Goal: Information Seeking & Learning: Learn about a topic

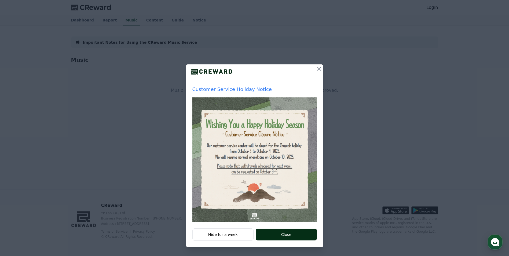
click at [296, 235] on button "Close" at bounding box center [286, 235] width 61 height 12
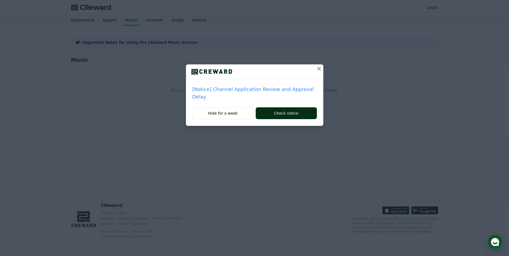
click at [277, 113] on button "Check notice" at bounding box center [286, 113] width 61 height 12
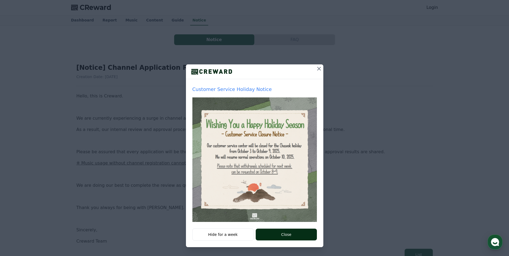
click at [272, 240] on div "Hide for a week Close" at bounding box center [254, 237] width 137 height 19
click at [278, 238] on button "Close" at bounding box center [286, 235] width 61 height 12
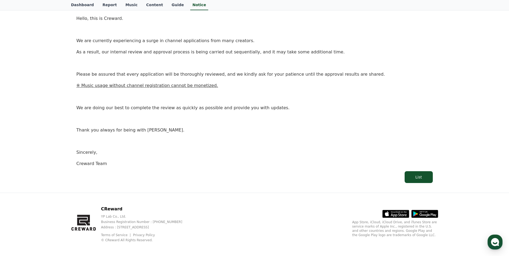
scroll to position [80, 0]
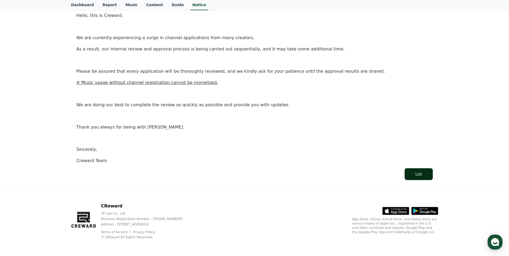
click at [420, 174] on div "List" at bounding box center [418, 173] width 6 height 5
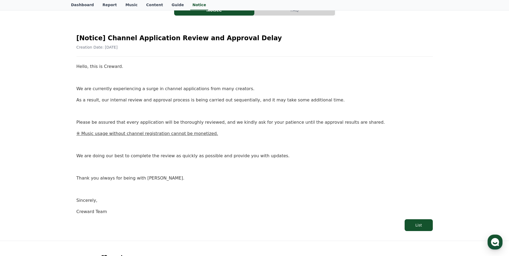
scroll to position [0, 0]
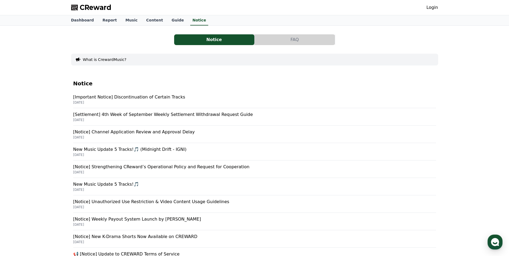
click at [90, 10] on span "CReward" at bounding box center [96, 7] width 32 height 9
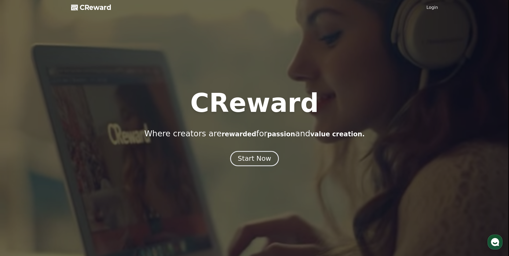
click at [270, 157] on button "Start Now" at bounding box center [254, 158] width 49 height 15
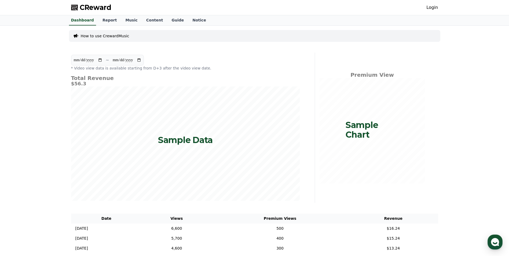
click at [435, 10] on link "Login" at bounding box center [432, 7] width 12 height 6
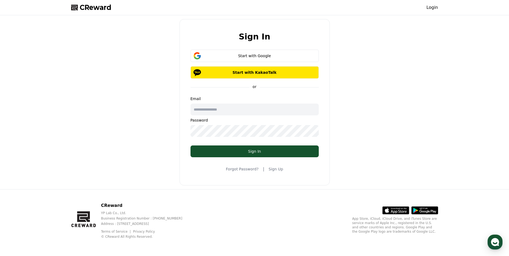
click at [244, 110] on input "text" at bounding box center [254, 110] width 128 height 12
drag, startPoint x: 200, startPoint y: 42, endPoint x: 208, endPoint y: 53, distance: 14.4
click at [200, 42] on div "Sign In Start with Google Start with KakaoTalk or Email Password Sign In Forgot…" at bounding box center [254, 102] width 150 height 166
click at [215, 109] on input "text" at bounding box center [254, 110] width 128 height 12
paste input "**********"
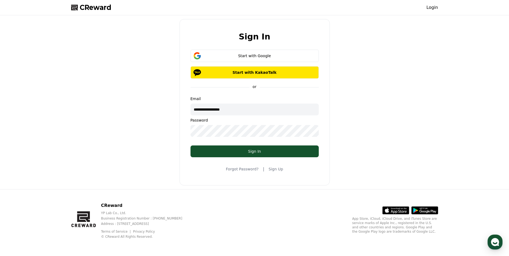
type input "**********"
drag, startPoint x: 200, startPoint y: 34, endPoint x: 220, endPoint y: 87, distance: 56.7
click at [200, 34] on div "Sign In" at bounding box center [254, 36] width 145 height 9
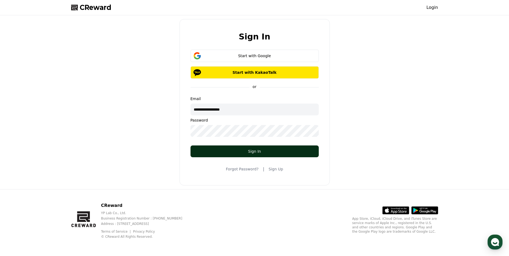
click at [237, 154] on button "Sign In" at bounding box center [254, 151] width 128 height 12
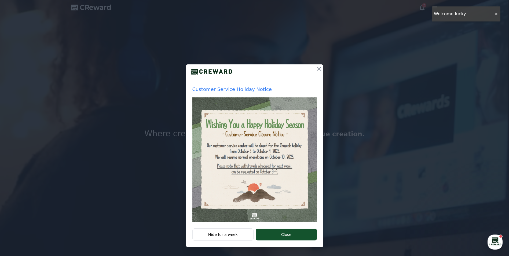
click at [268, 236] on button "Close" at bounding box center [286, 235] width 61 height 12
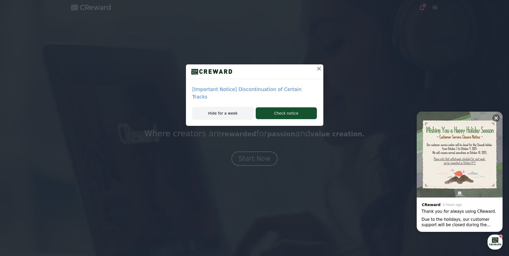
click at [228, 107] on button "Hide for a week" at bounding box center [222, 113] width 61 height 12
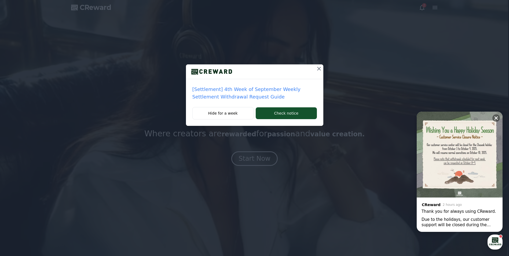
click at [319, 71] on icon at bounding box center [319, 68] width 6 height 6
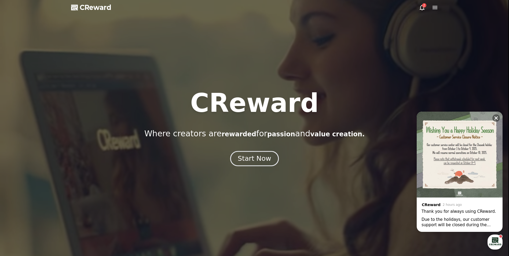
click at [272, 161] on button "Start Now" at bounding box center [254, 158] width 49 height 15
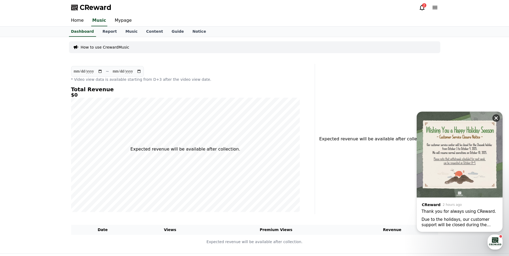
click at [500, 120] on div "Close" at bounding box center [497, 117] width 10 height 10
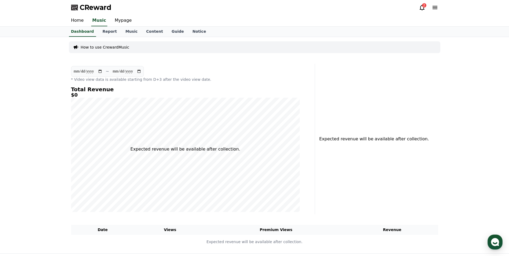
click at [64, 53] on div "**********" at bounding box center [254, 145] width 509 height 216
click at [197, 32] on link "Notice" at bounding box center [199, 32] width 22 height 10
click at [178, 32] on link "Guide" at bounding box center [177, 32] width 21 height 10
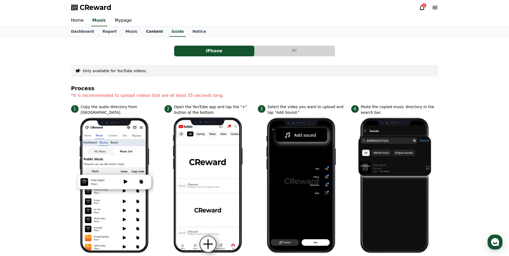
click at [150, 33] on link "Content" at bounding box center [154, 32] width 25 height 10
click at [120, 18] on link "Mypage" at bounding box center [123, 20] width 25 height 11
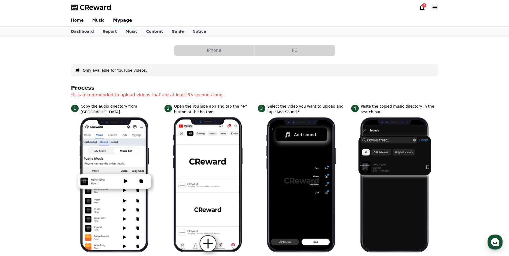
select select "**********"
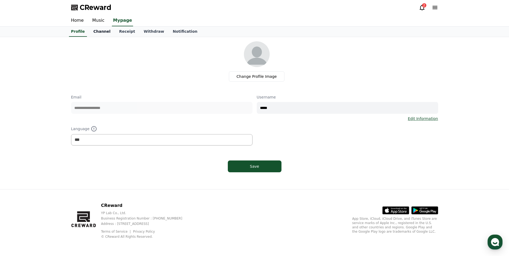
click at [96, 36] on link "Channel" at bounding box center [102, 32] width 26 height 10
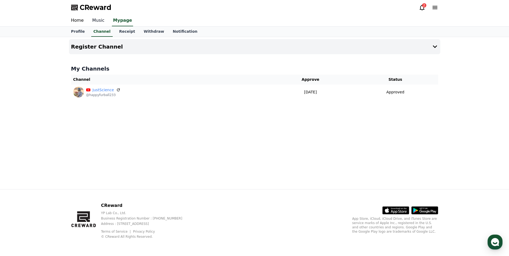
click at [100, 16] on link "Music" at bounding box center [98, 20] width 21 height 11
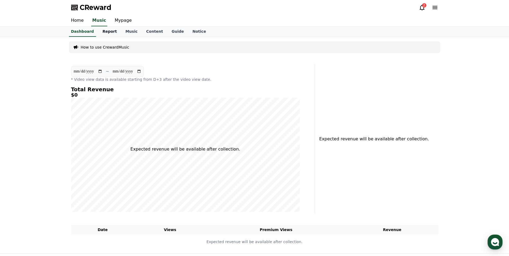
click at [106, 34] on link "Report" at bounding box center [109, 32] width 23 height 10
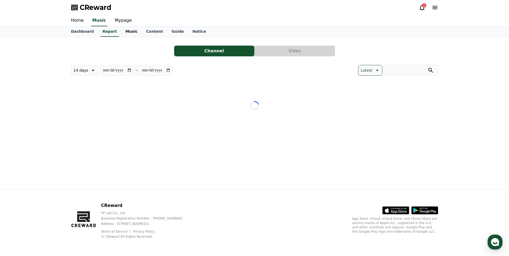
click at [123, 34] on link "Music" at bounding box center [131, 32] width 21 height 10
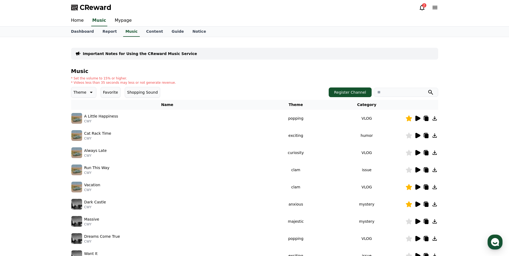
click at [417, 119] on icon at bounding box center [417, 118] width 5 height 5
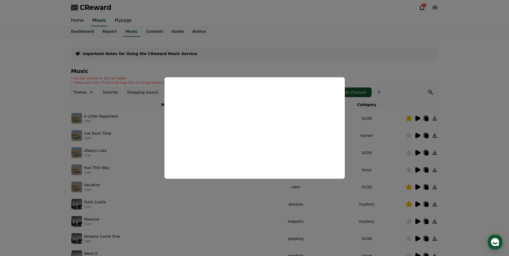
click at [44, 82] on button "close modal" at bounding box center [254, 128] width 509 height 256
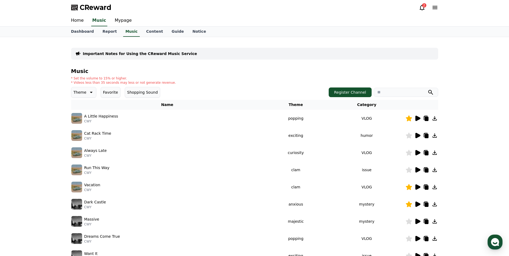
click at [416, 187] on icon at bounding box center [417, 186] width 5 height 5
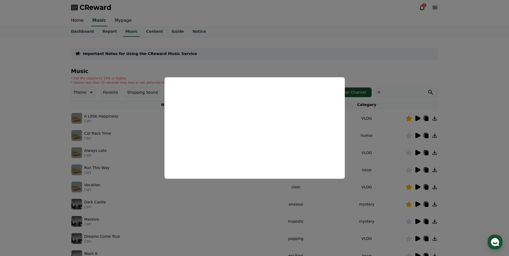
click at [436, 199] on button "close modal" at bounding box center [254, 128] width 509 height 256
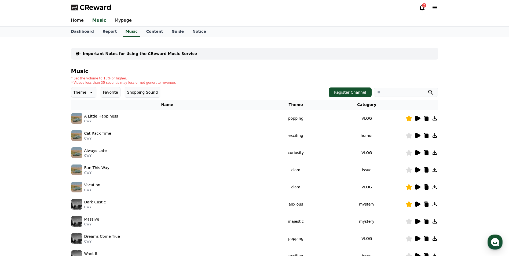
click at [420, 205] on icon at bounding box center [417, 204] width 6 height 6
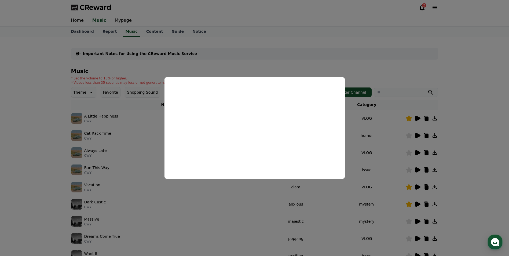
click at [24, 150] on button "close modal" at bounding box center [254, 128] width 509 height 256
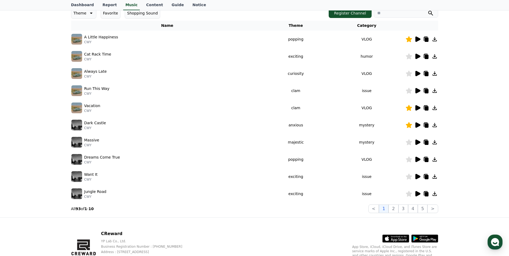
scroll to position [80, 0]
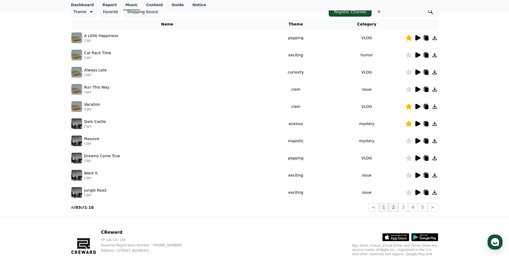
click at [395, 208] on button "2" at bounding box center [393, 207] width 10 height 9
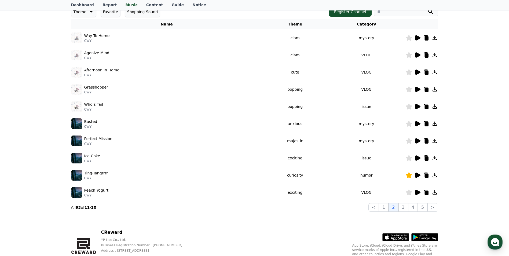
click at [419, 174] on icon at bounding box center [417, 175] width 5 height 5
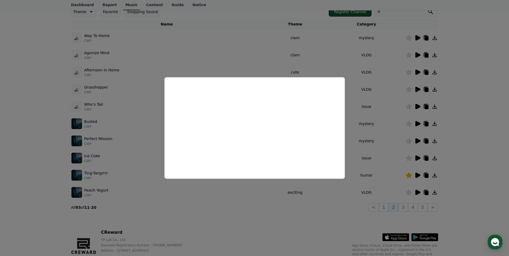
click at [472, 166] on button "close modal" at bounding box center [254, 128] width 509 height 256
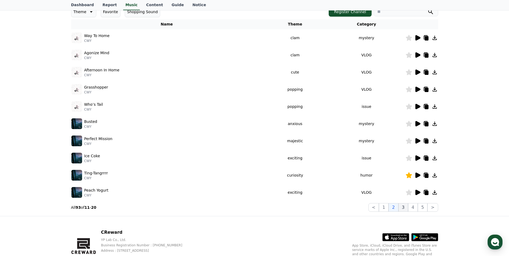
click at [404, 210] on button "3" at bounding box center [403, 207] width 10 height 9
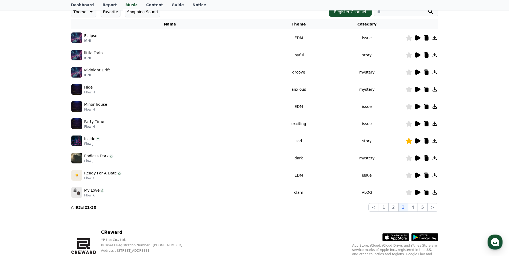
click at [416, 139] on icon at bounding box center [417, 140] width 5 height 5
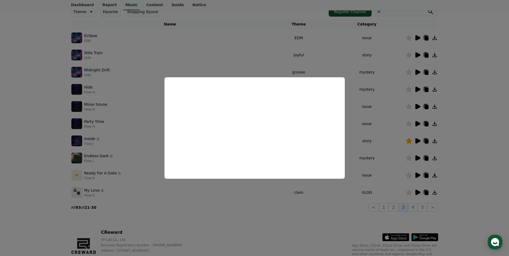
click at [60, 156] on button "close modal" at bounding box center [254, 128] width 509 height 256
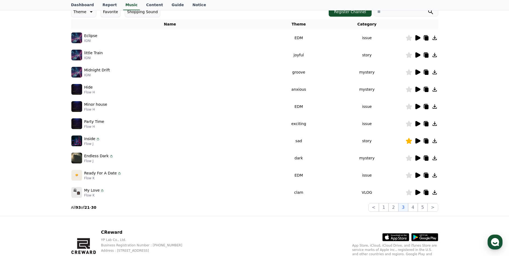
click at [437, 141] on icon at bounding box center [434, 141] width 6 height 6
click at [432, 142] on icon at bounding box center [434, 141] width 6 height 6
click at [426, 140] on icon at bounding box center [426, 141] width 4 height 4
